Goal: Navigation & Orientation: Find specific page/section

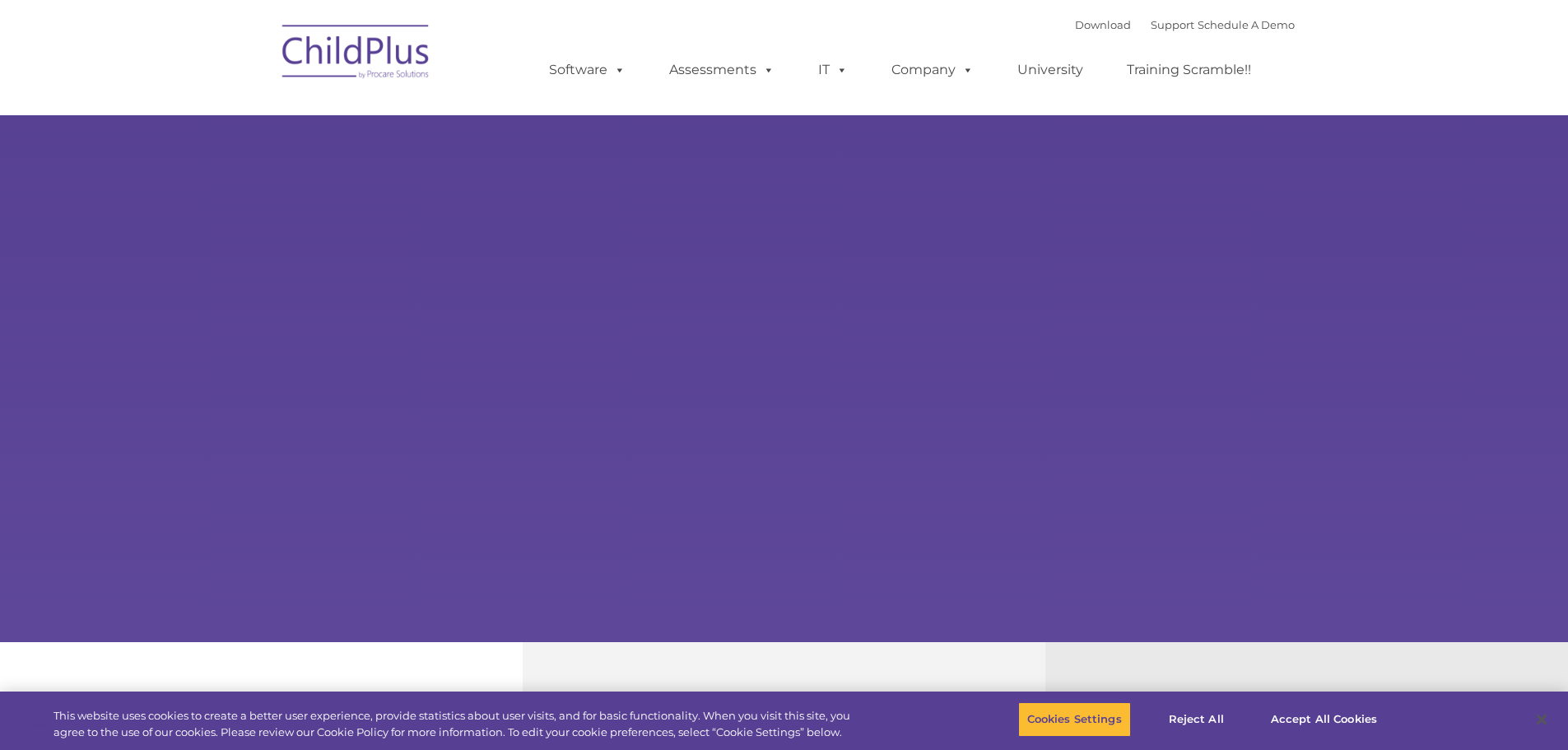
select select "MEDIUM"
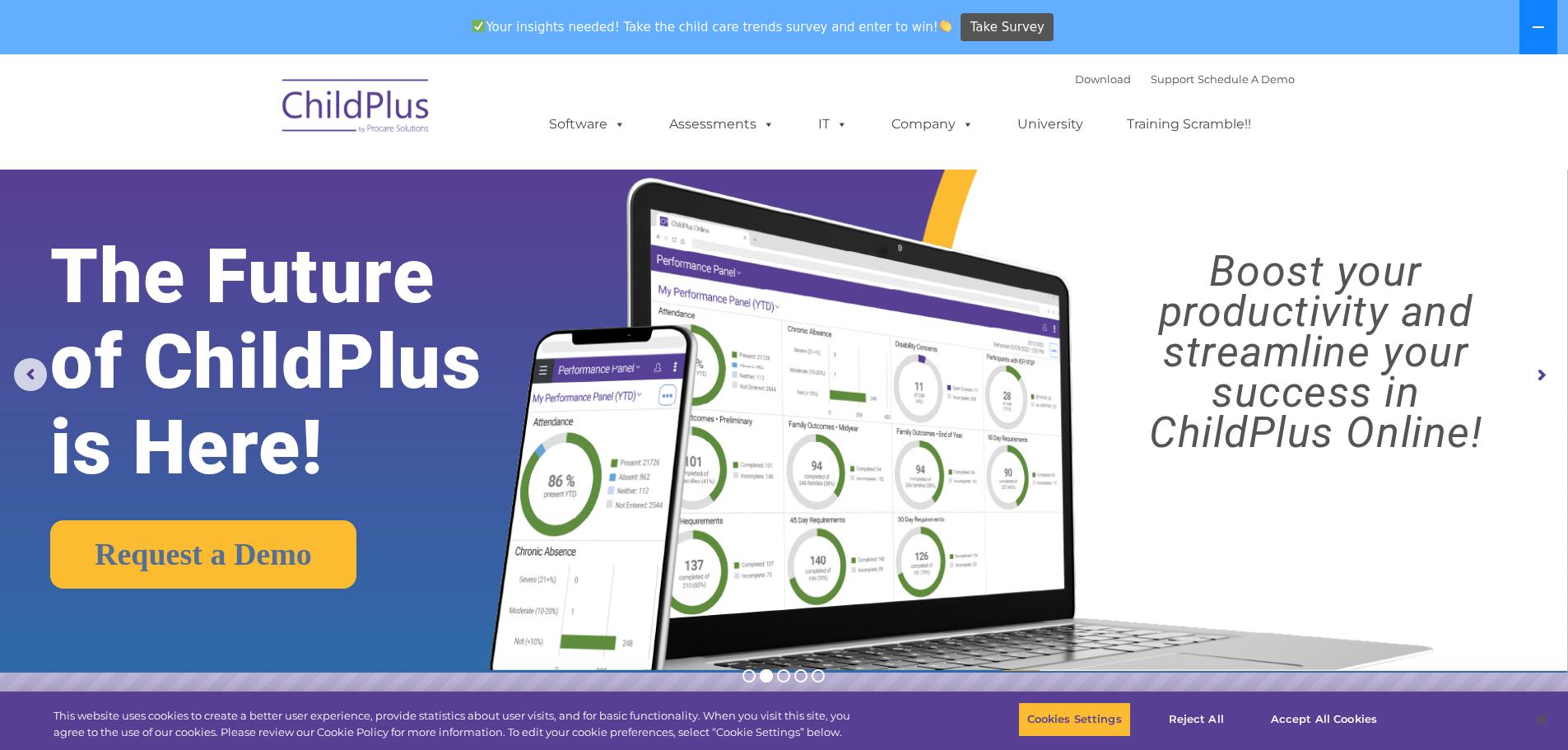
click at [1540, 25] on icon at bounding box center [1538, 26] width 13 height 13
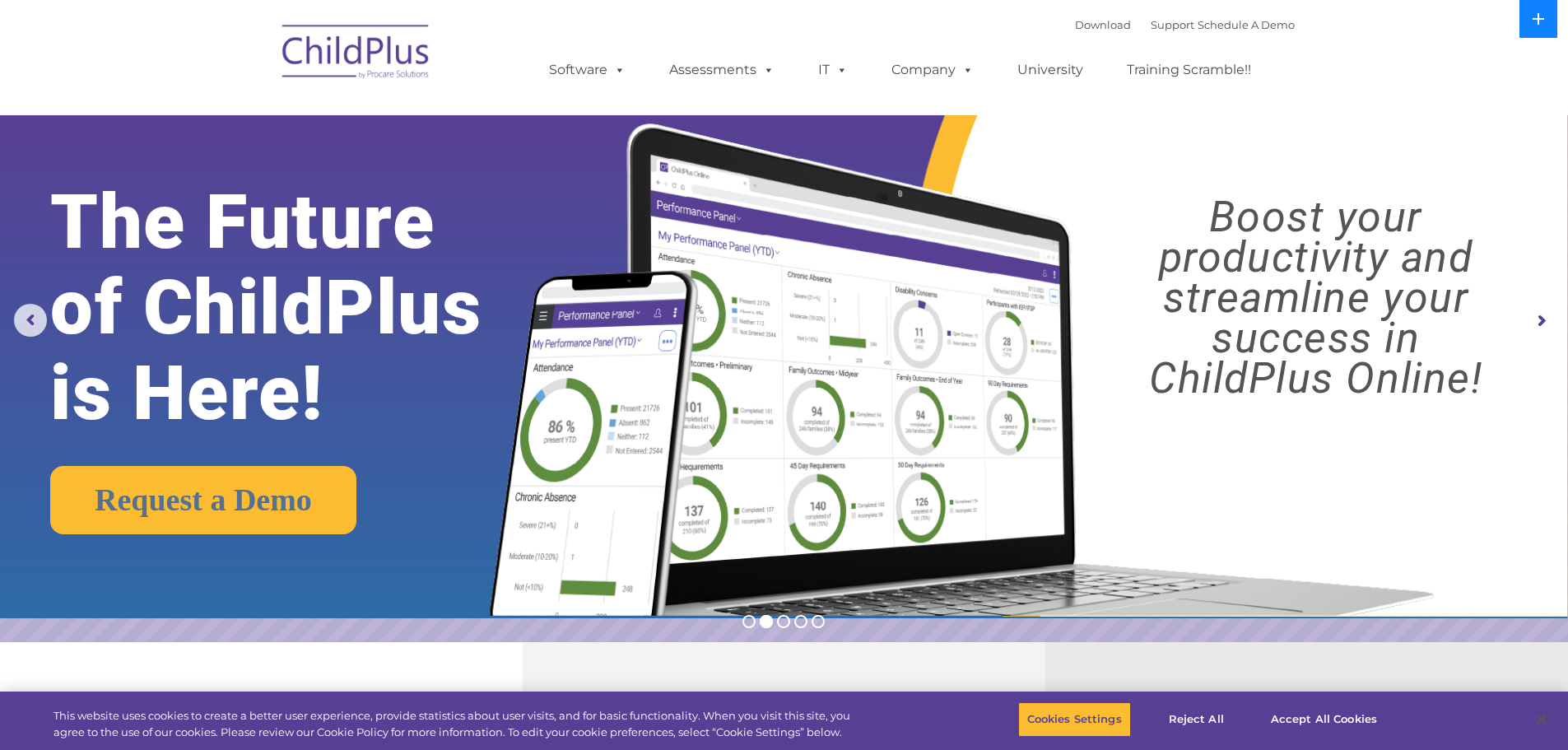
click at [1540, 25] on button at bounding box center [1538, 19] width 38 height 38
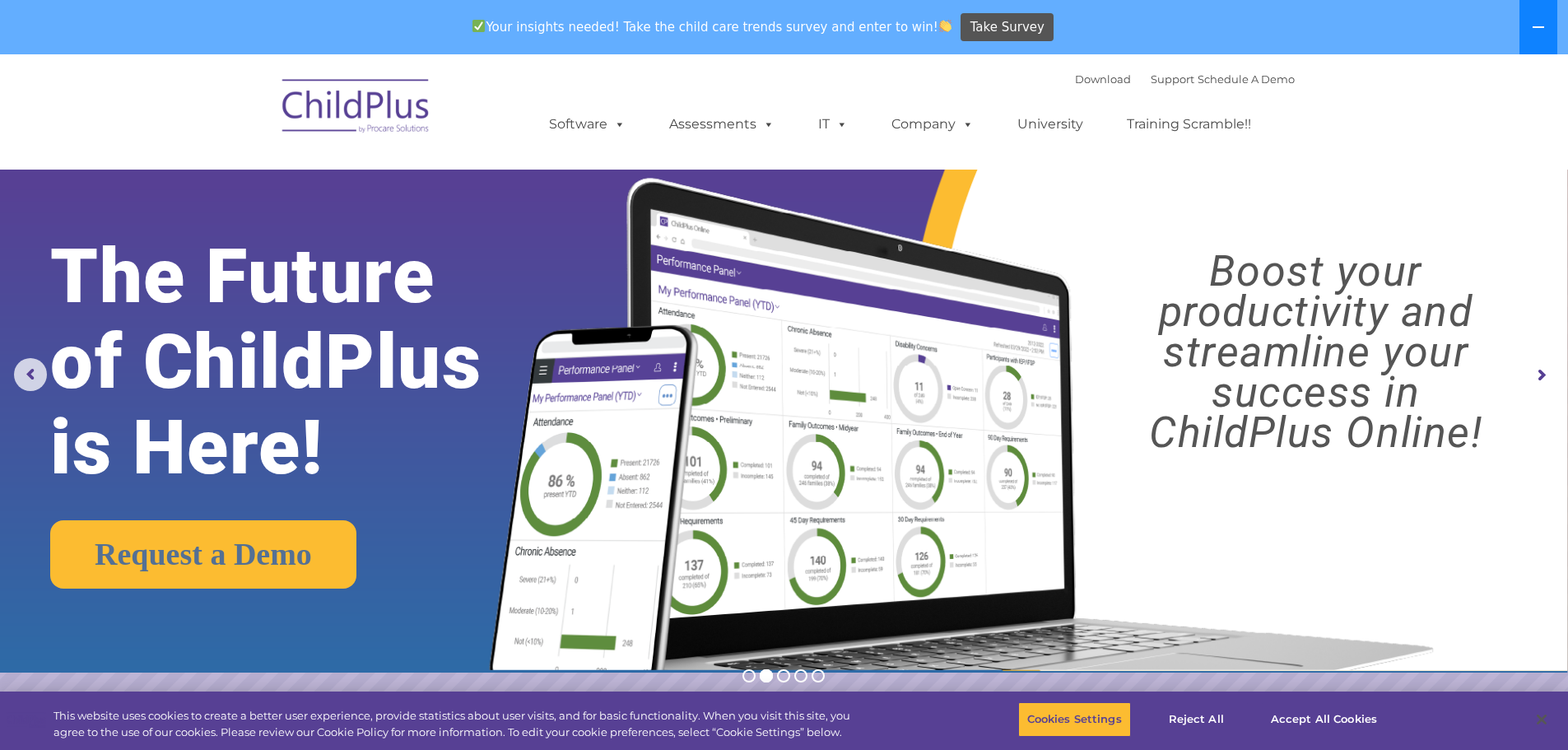
click at [1540, 25] on icon at bounding box center [1538, 26] width 13 height 13
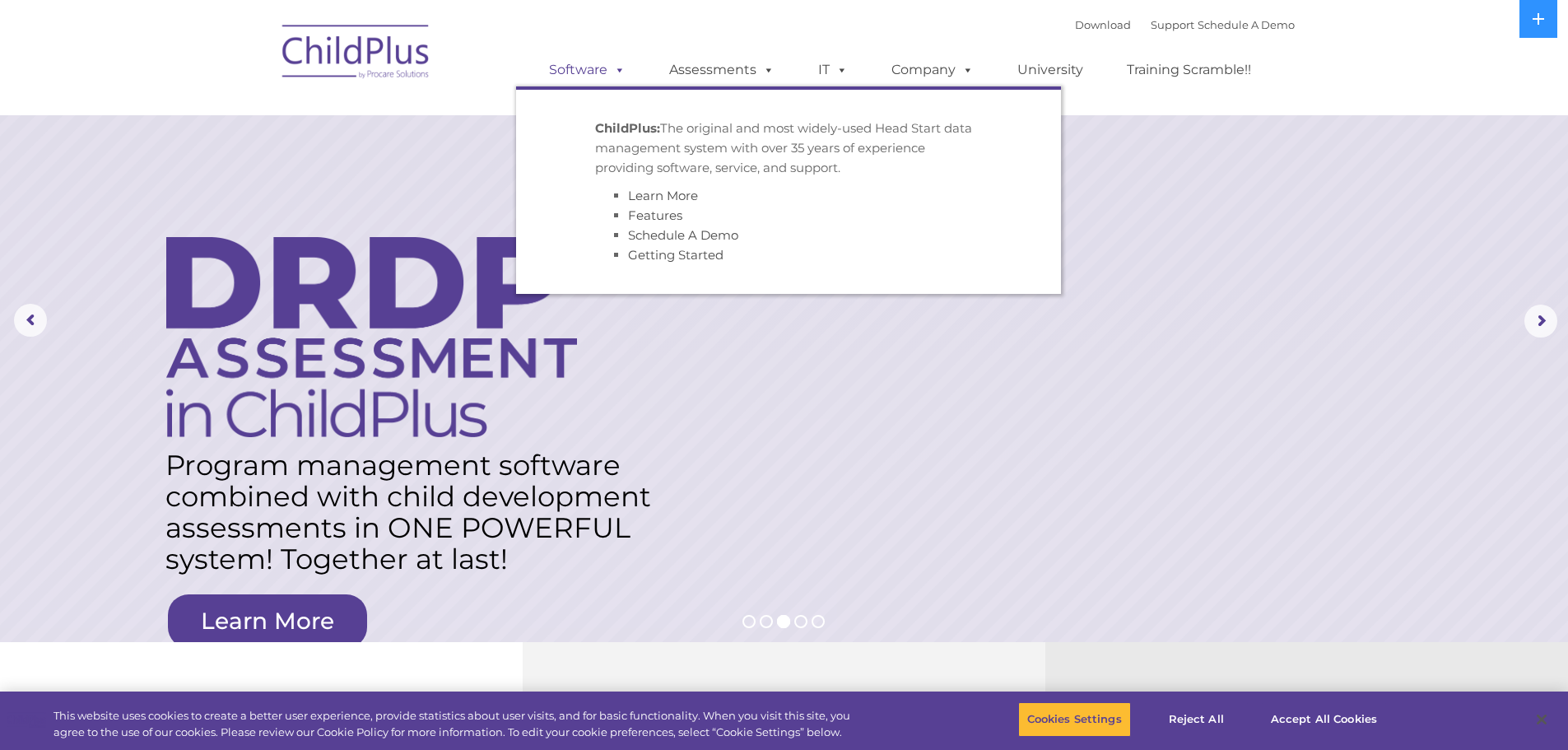
click at [618, 76] on span at bounding box center [616, 69] width 19 height 16
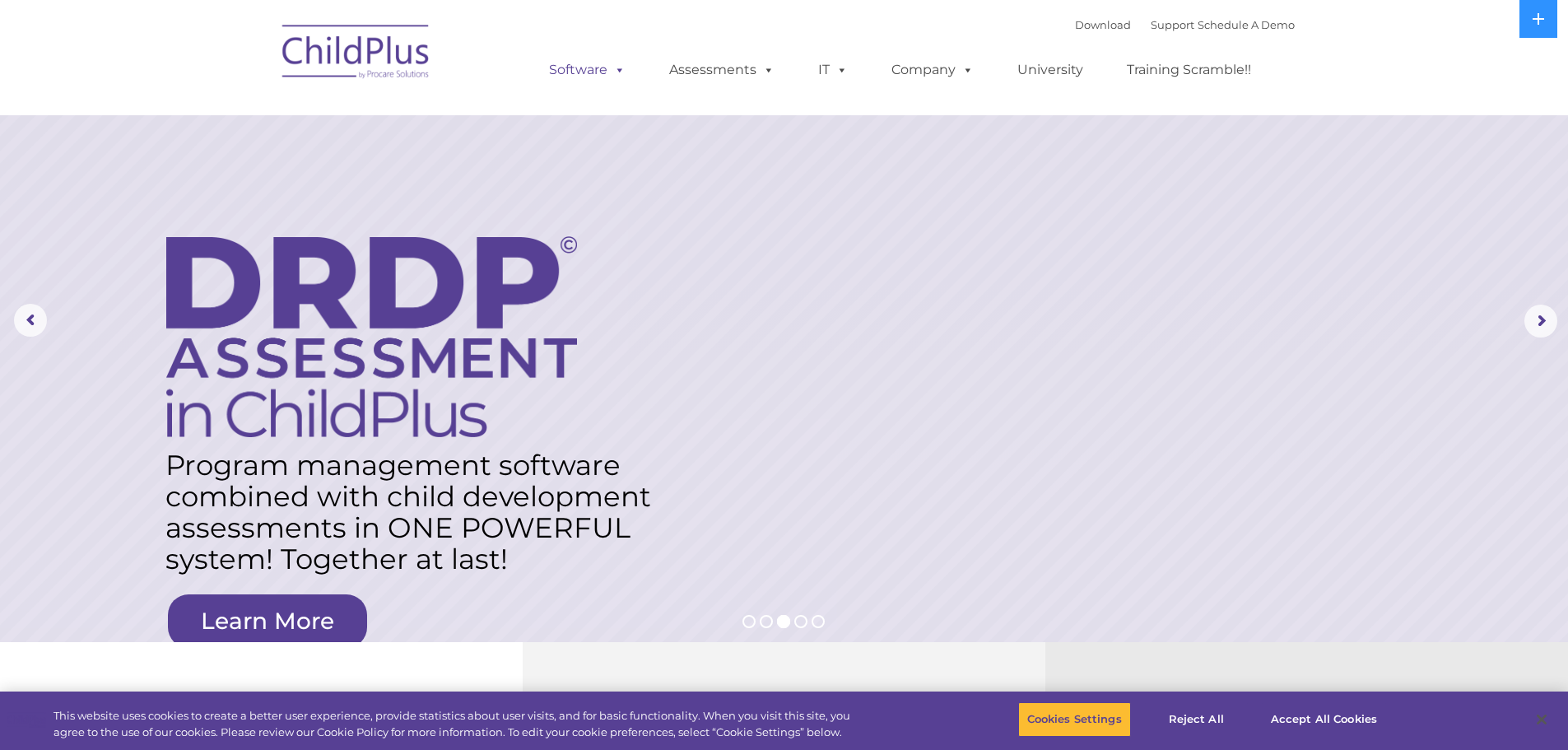
click at [618, 76] on span at bounding box center [616, 69] width 19 height 16
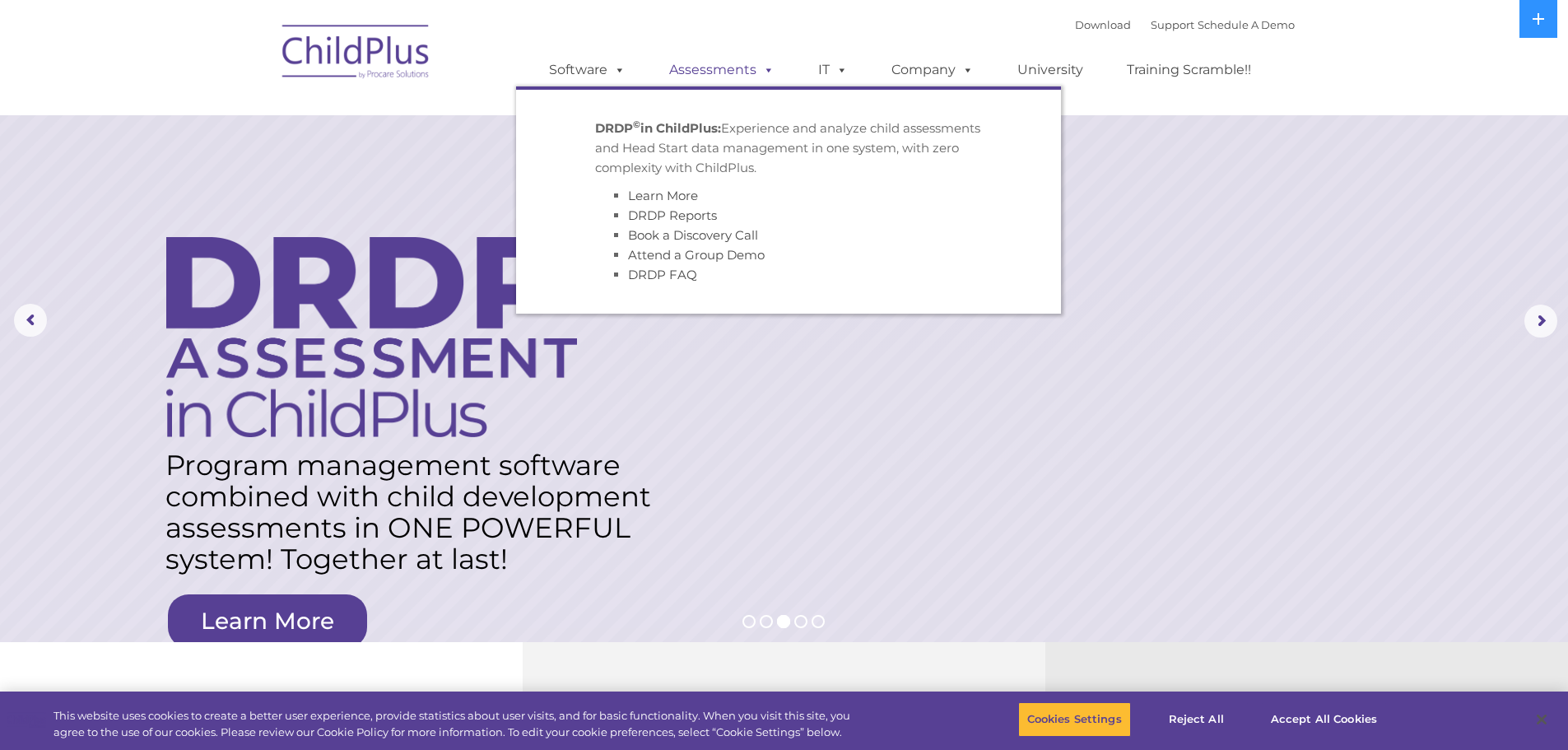
click at [771, 70] on span at bounding box center [765, 69] width 19 height 16
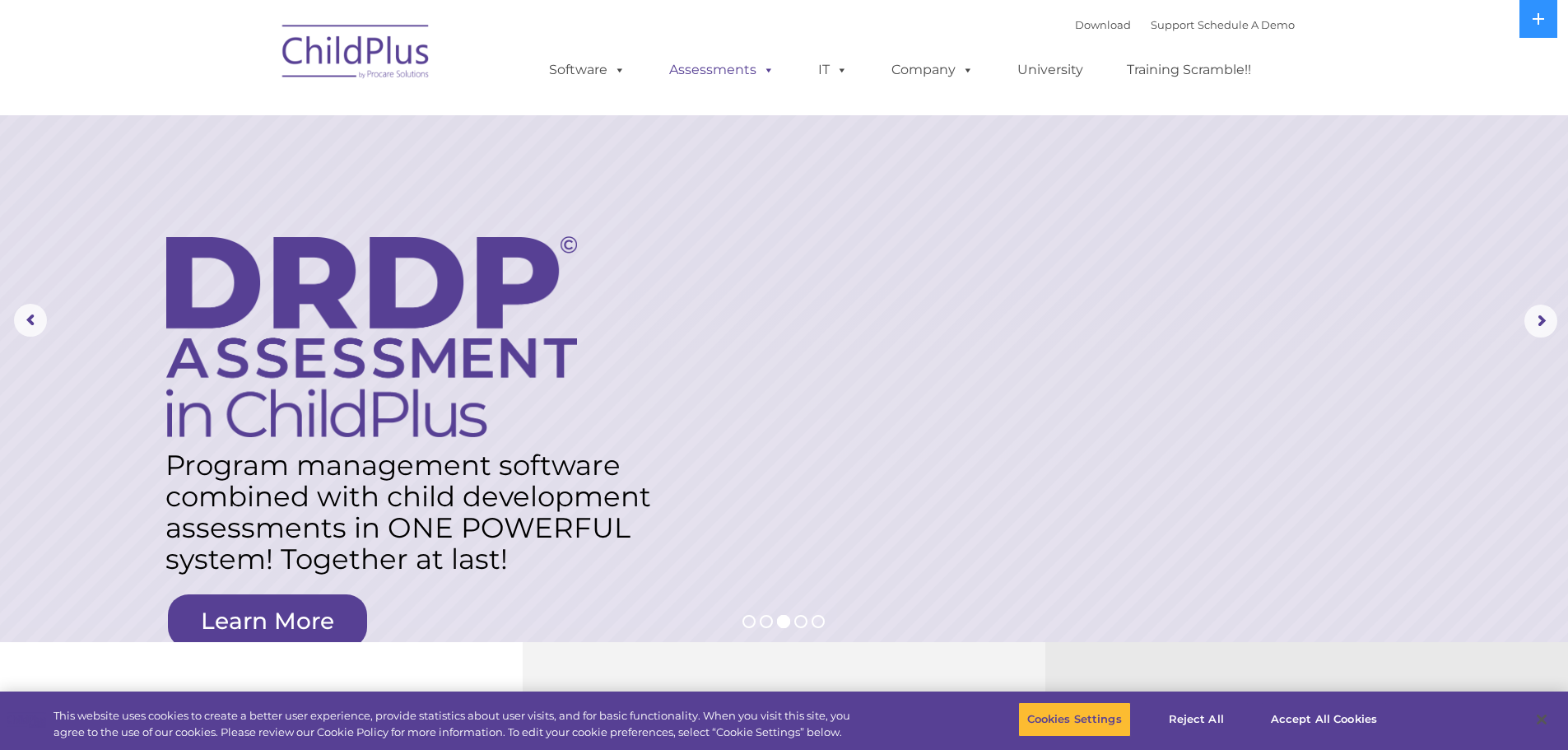
click at [771, 70] on span at bounding box center [765, 69] width 19 height 16
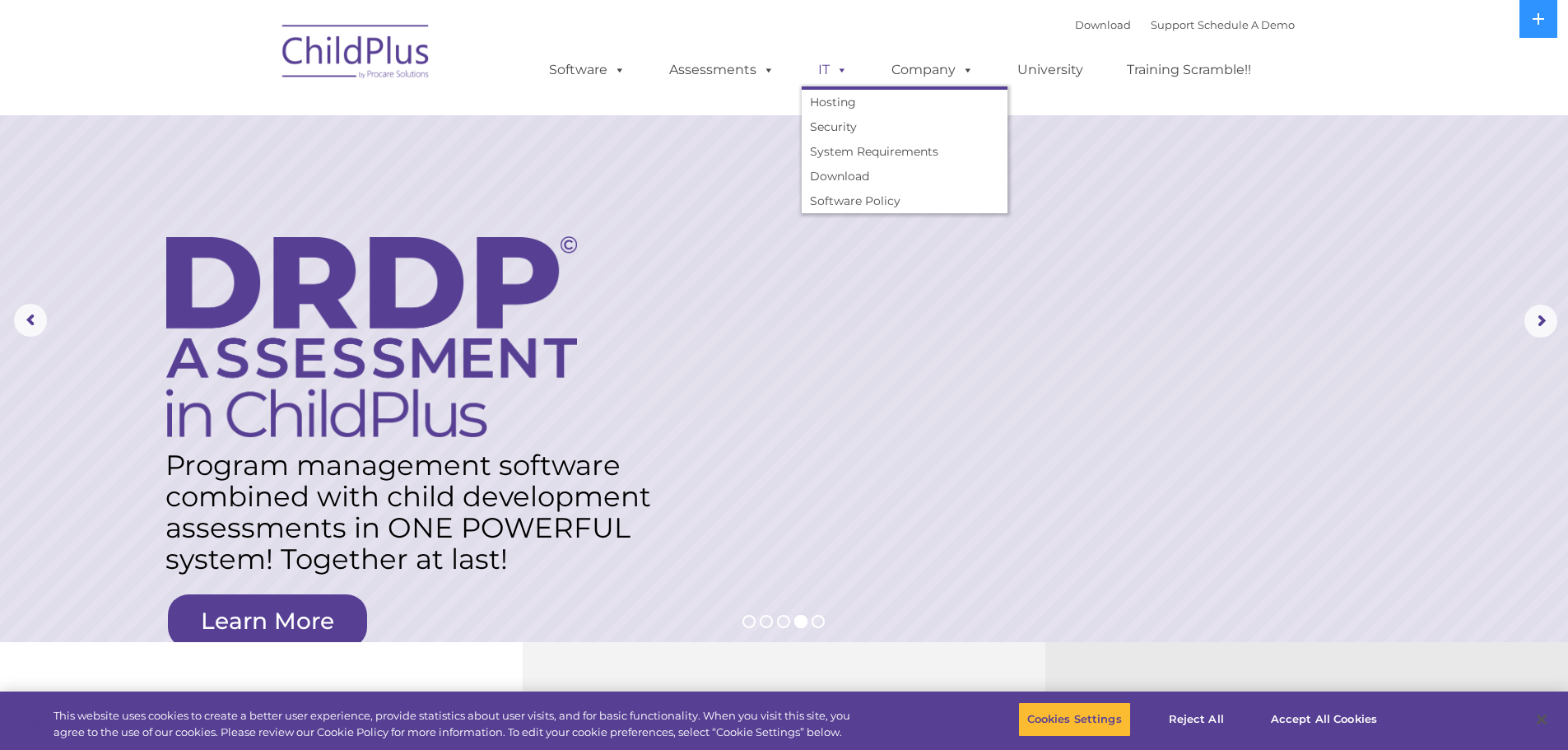
click at [839, 67] on span at bounding box center [838, 69] width 19 height 16
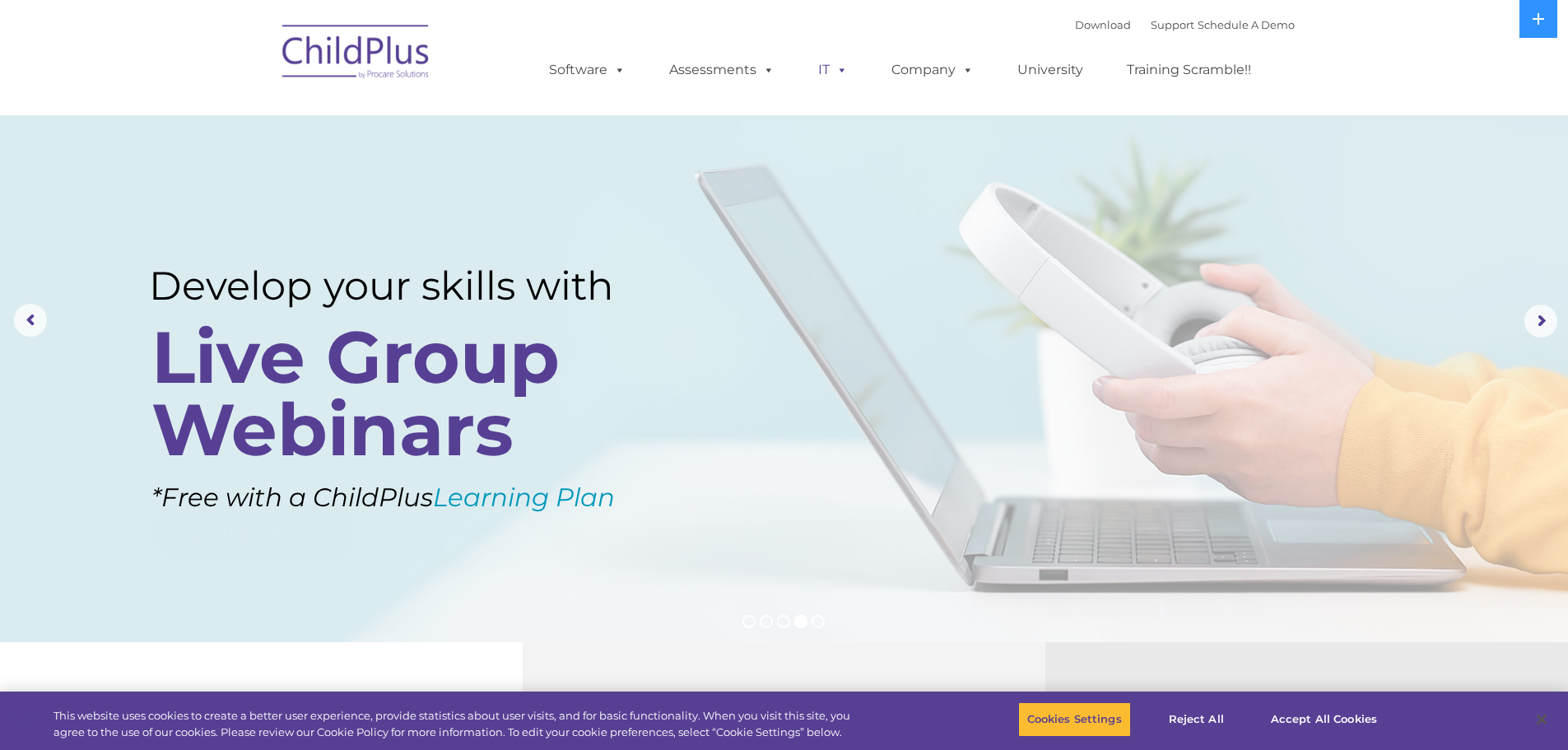
click at [839, 67] on span at bounding box center [838, 69] width 19 height 16
